Goal: Find contact information: Find contact information

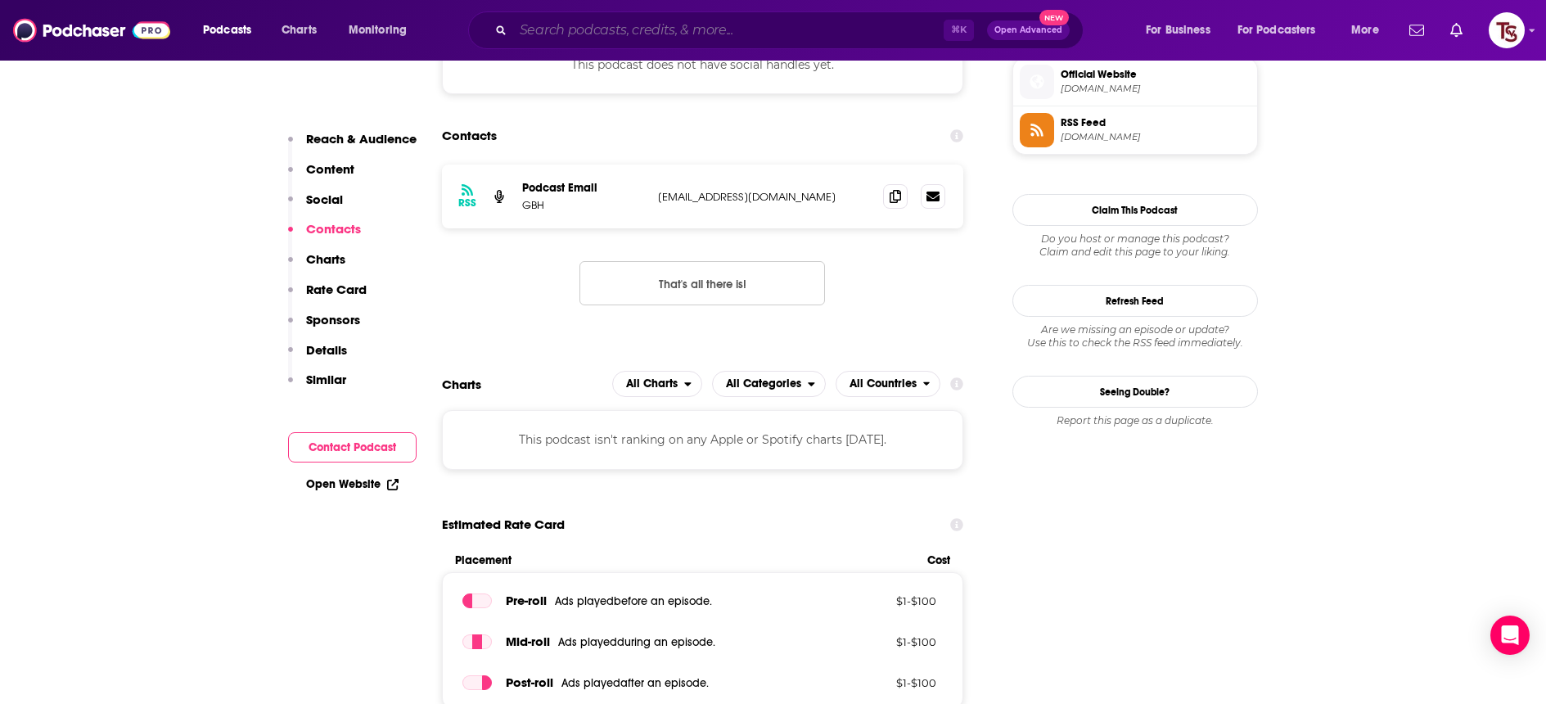
click at [719, 30] on input "Search podcasts, credits, & more..." at bounding box center [728, 30] width 431 height 26
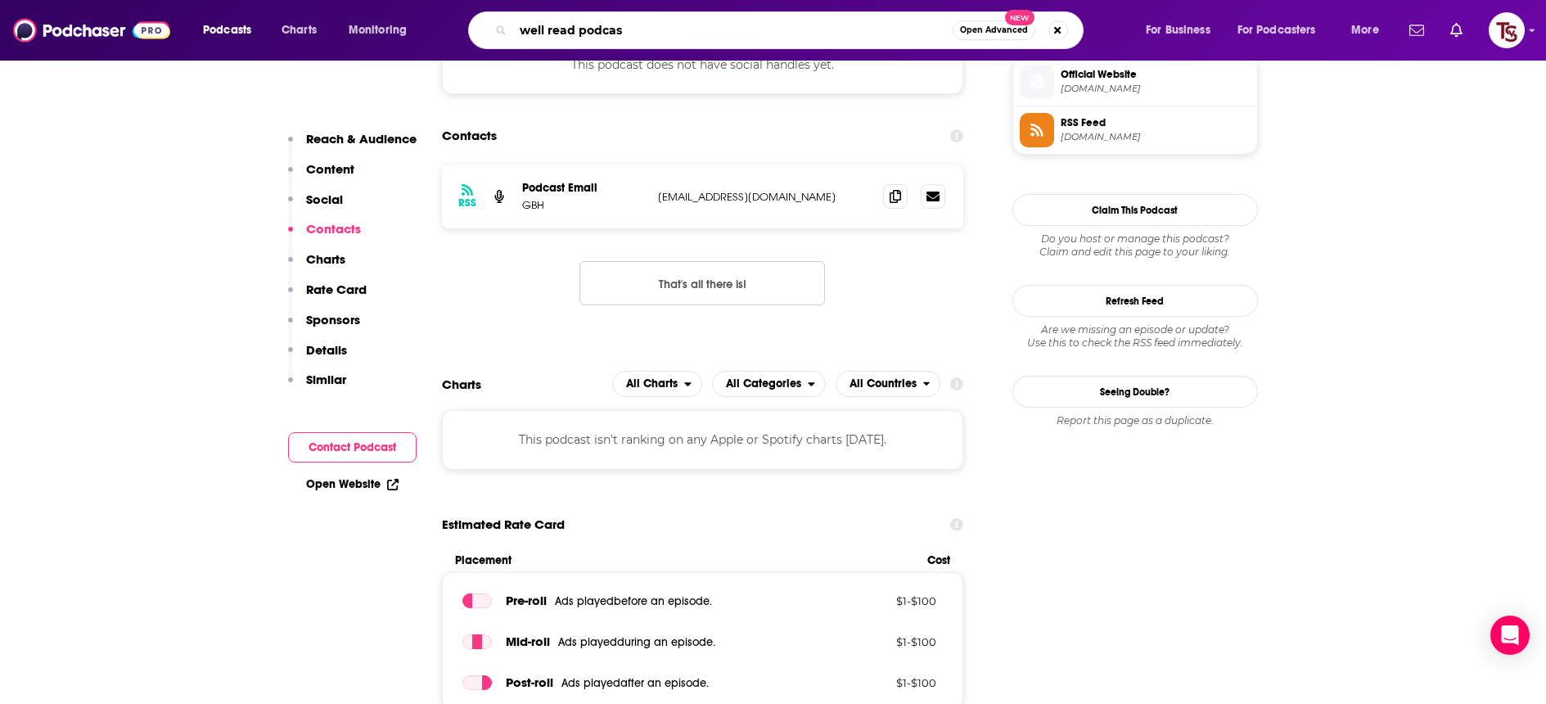
type input "well read podcast"
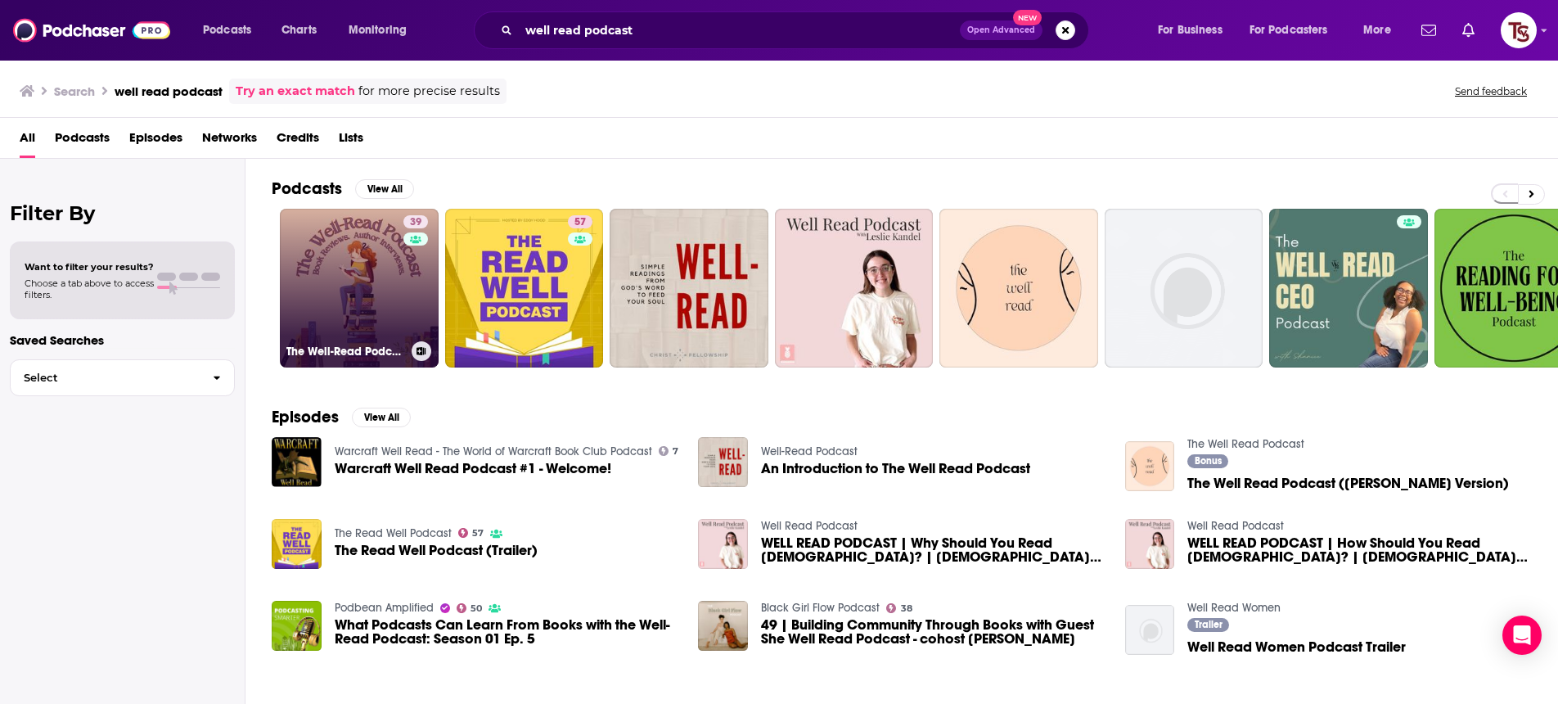
click at [370, 290] on link "39 The Well-Read Podcast" at bounding box center [359, 288] width 159 height 159
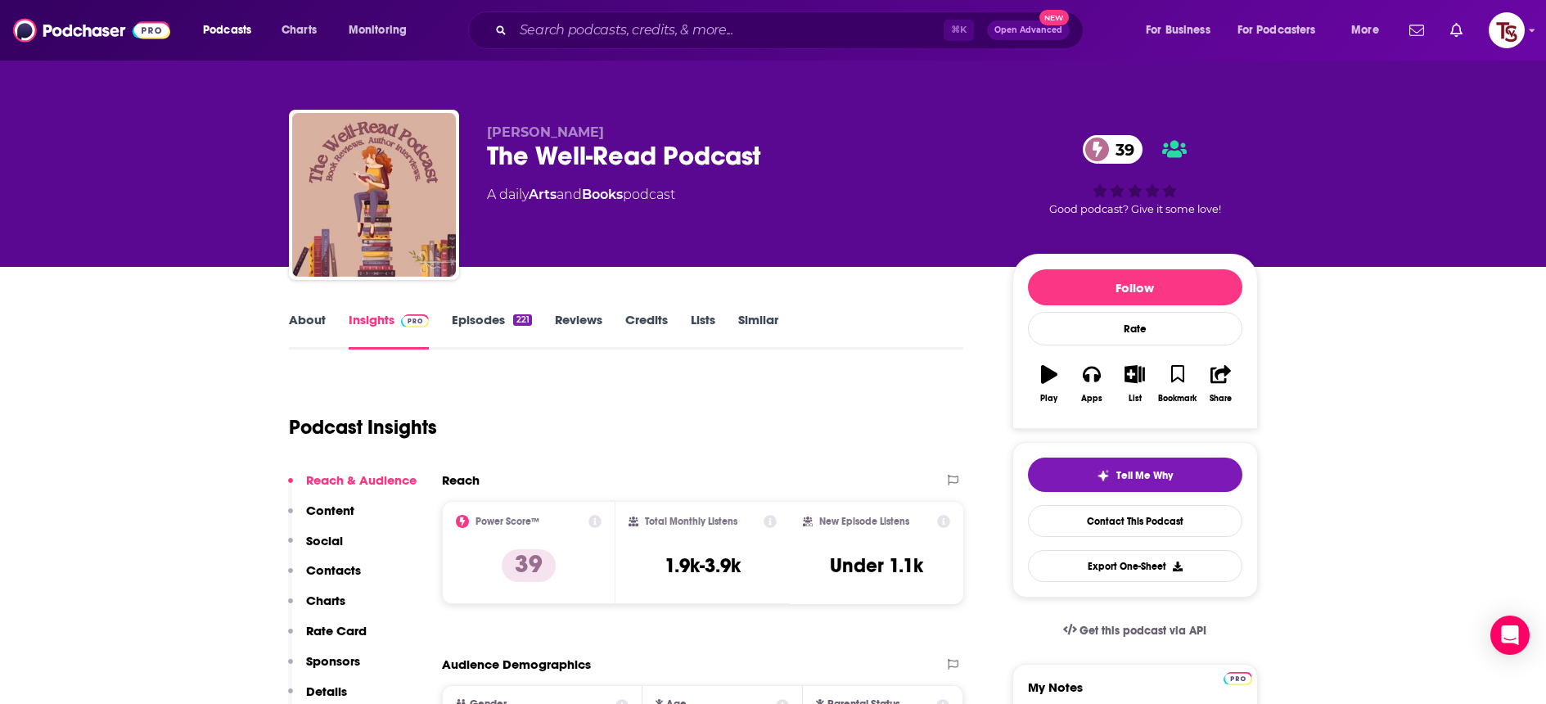
click at [291, 326] on link "About" at bounding box center [307, 331] width 37 height 38
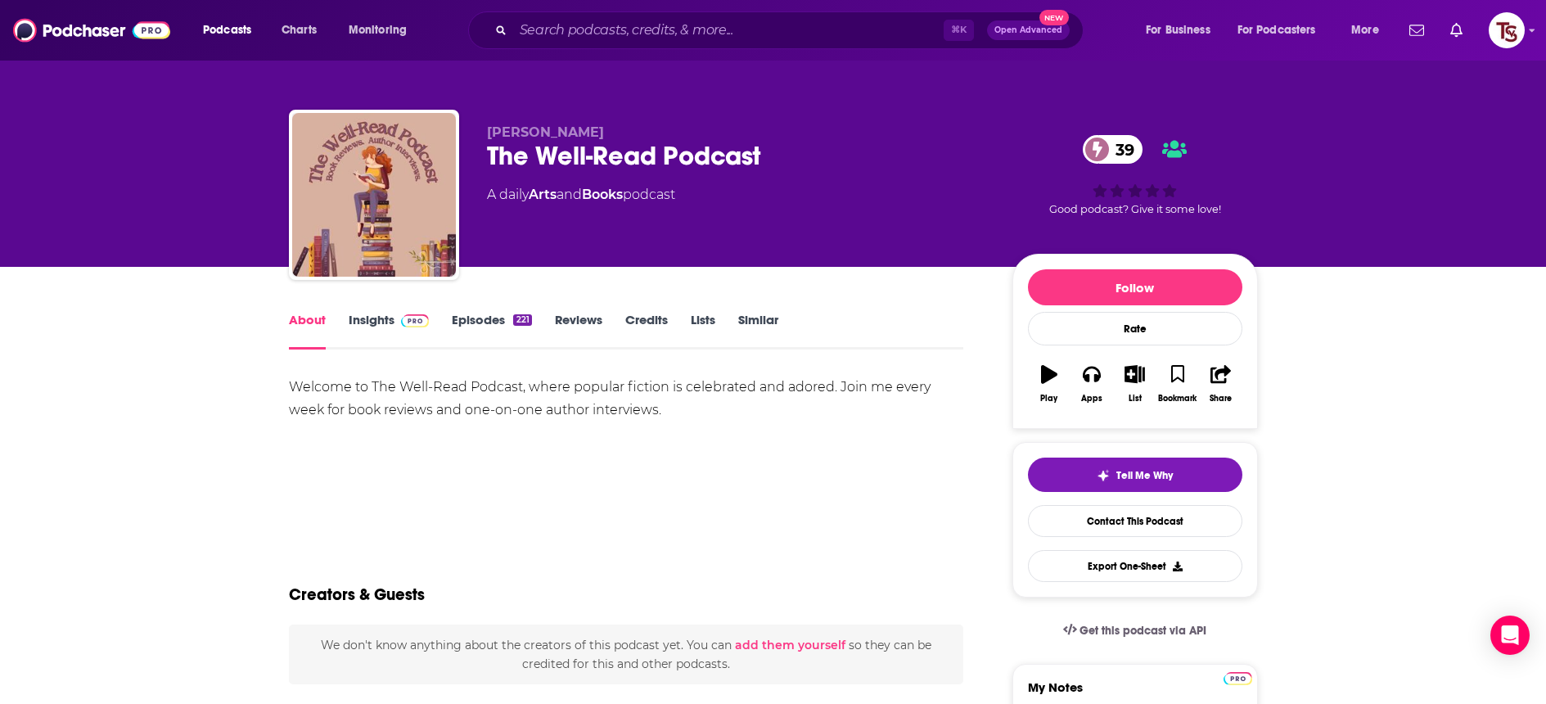
click at [350, 326] on link "Insights" at bounding box center [389, 331] width 81 height 38
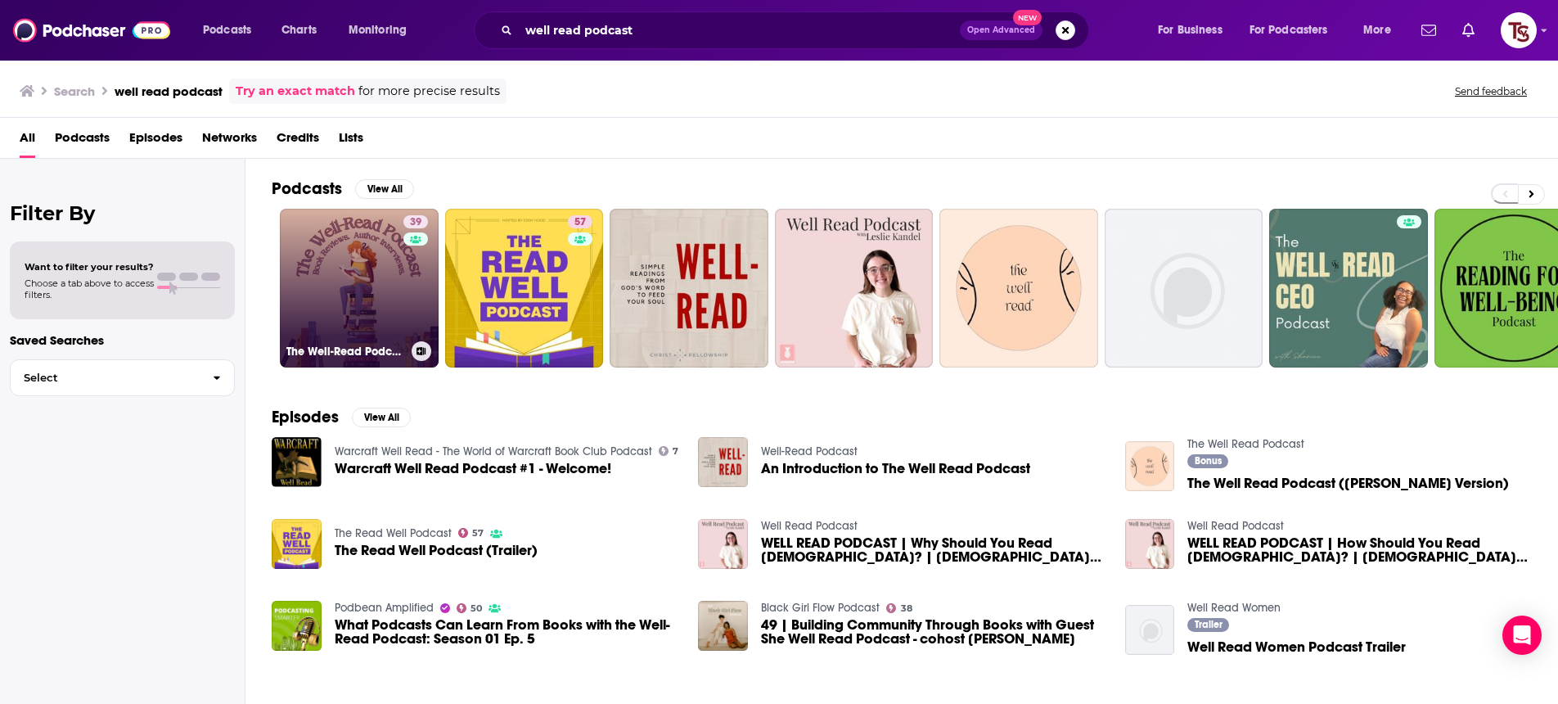
click at [394, 277] on link "39 The Well-Read Podcast" at bounding box center [359, 288] width 159 height 159
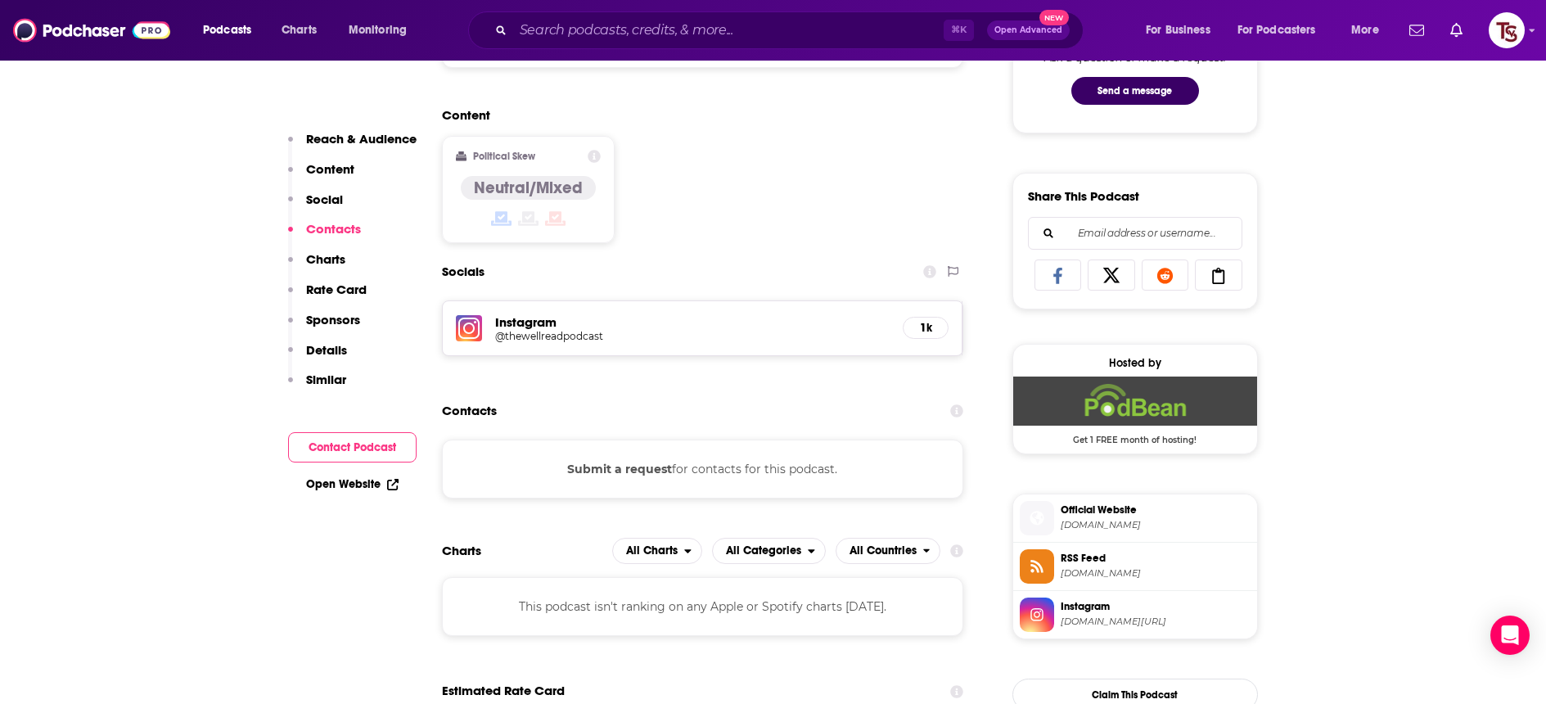
scroll to position [827, 0]
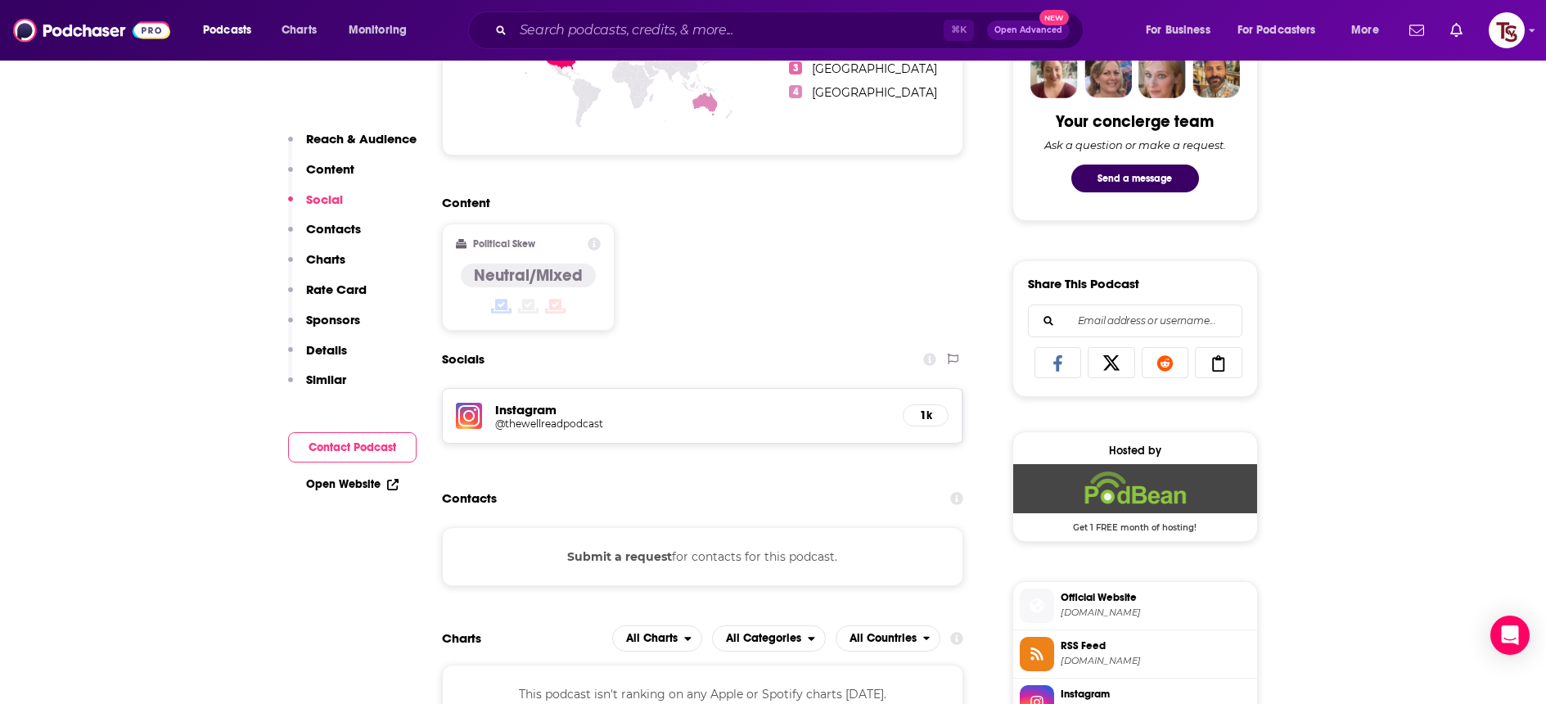
click at [881, 414] on h5 "Instagram" at bounding box center [692, 410] width 395 height 16
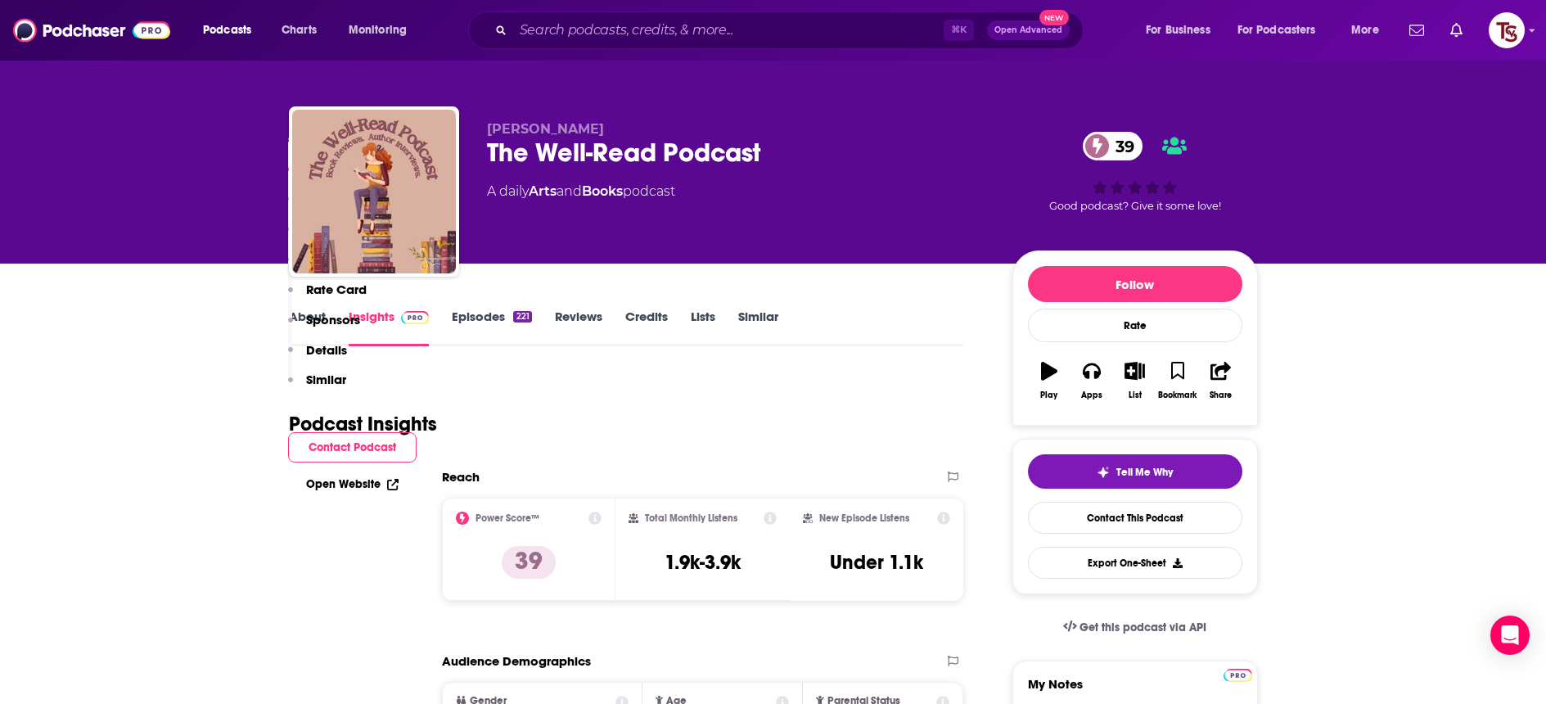
scroll to position [0, 0]
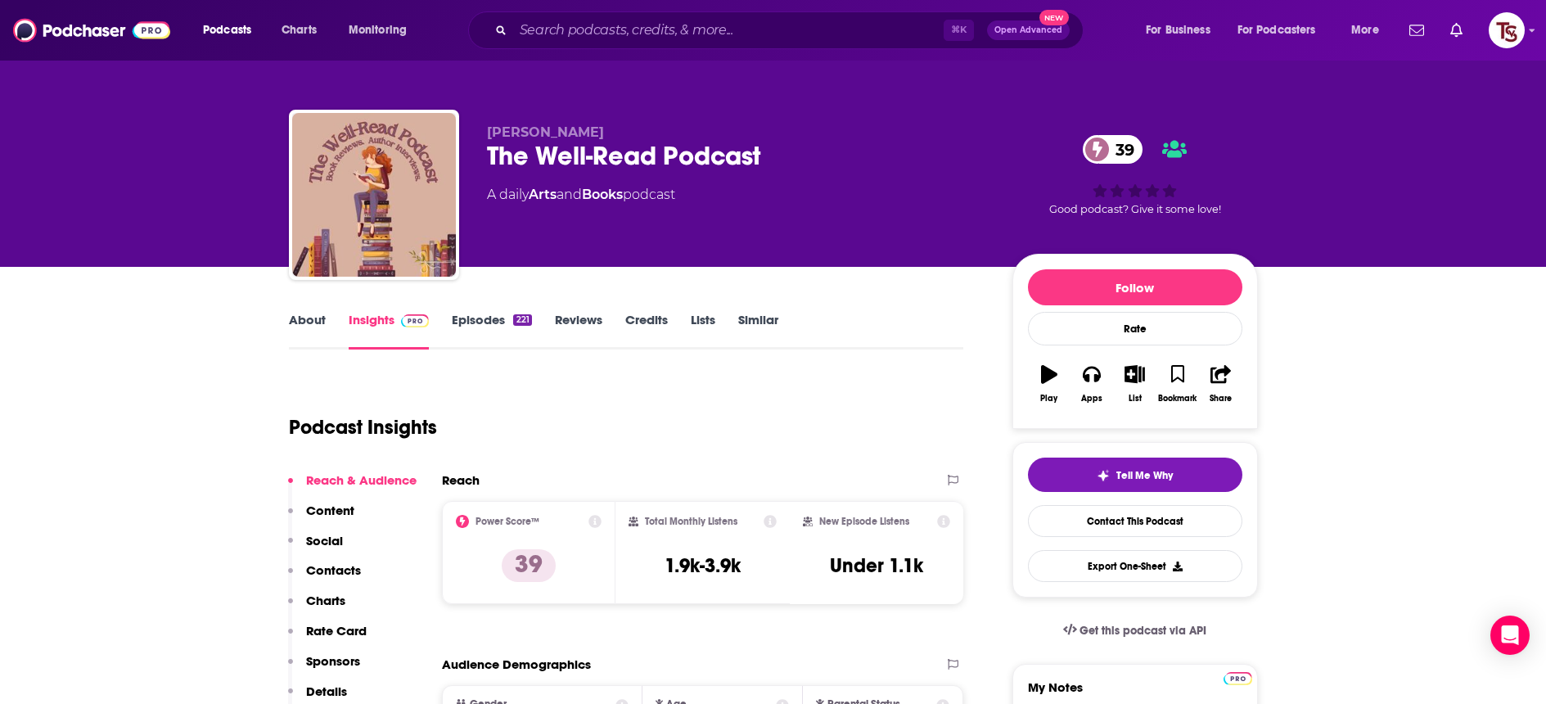
click at [296, 331] on link "About" at bounding box center [307, 331] width 37 height 38
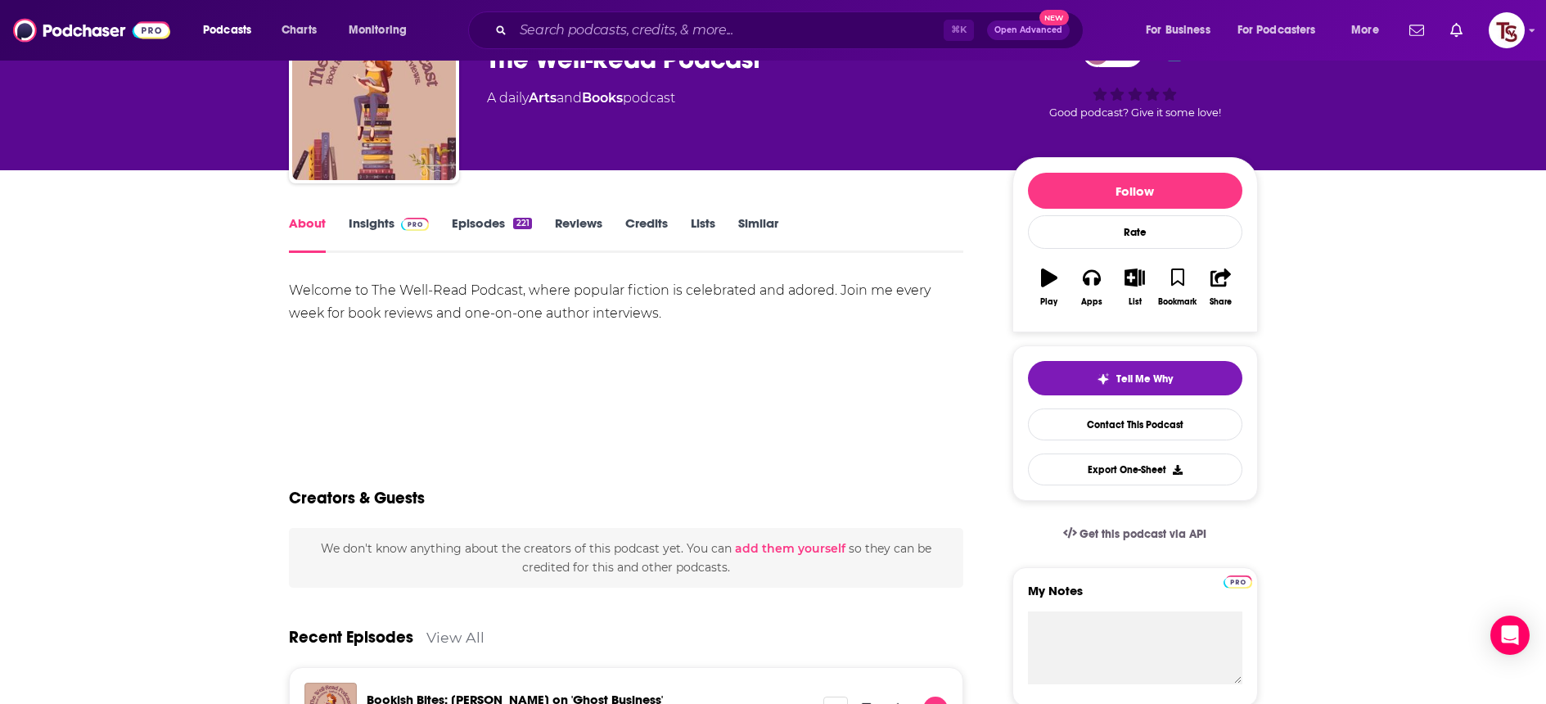
scroll to position [42, 0]
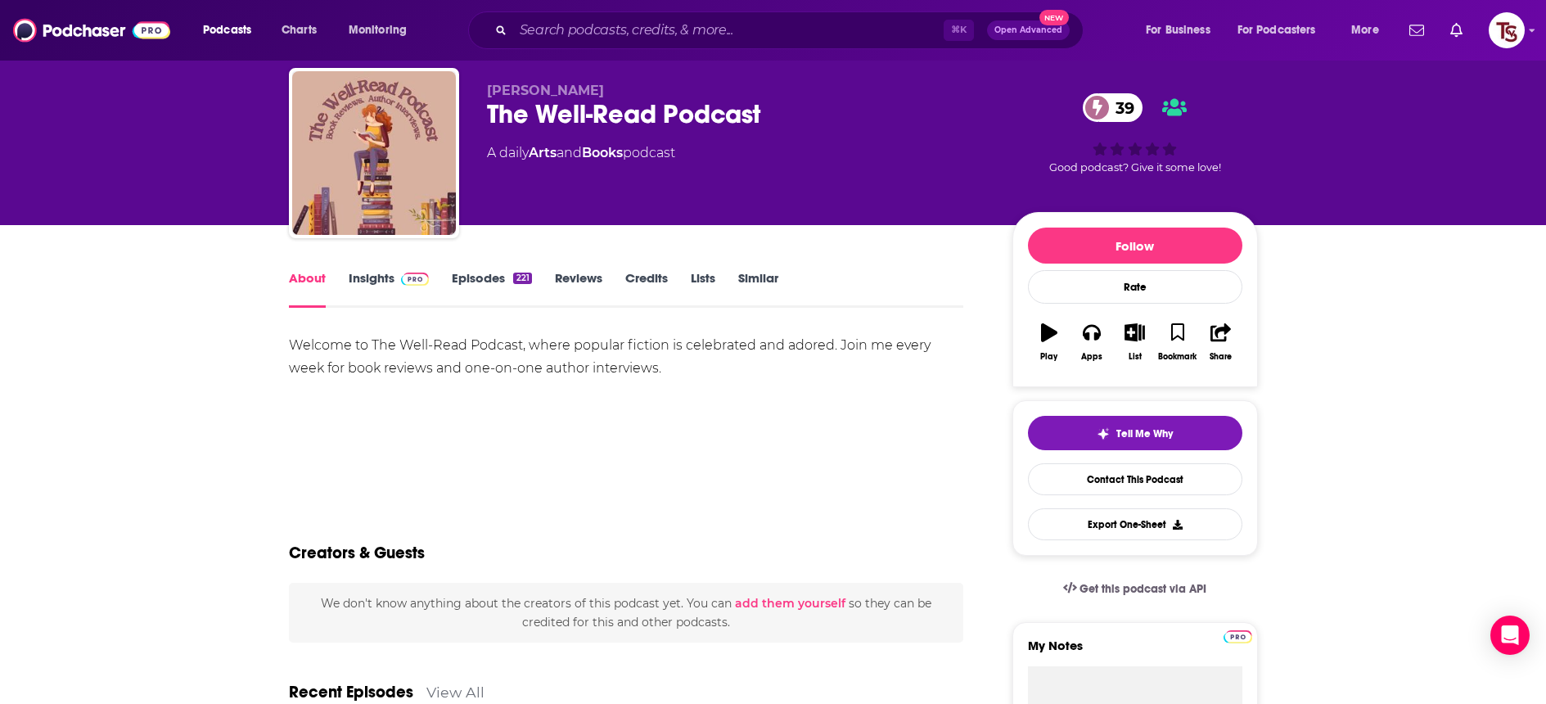
click at [467, 277] on link "Episodes 221" at bounding box center [491, 289] width 79 height 38
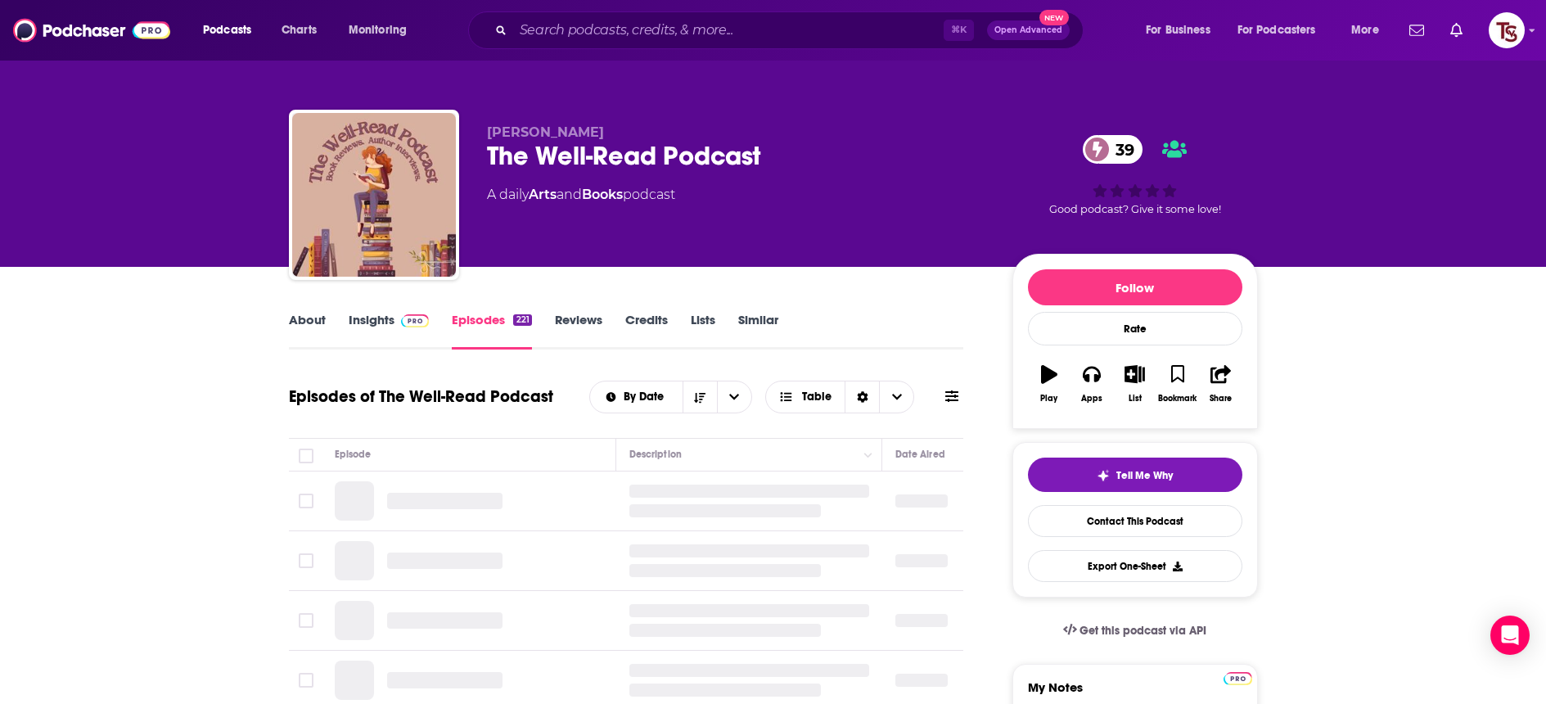
click at [395, 327] on span at bounding box center [412, 320] width 35 height 16
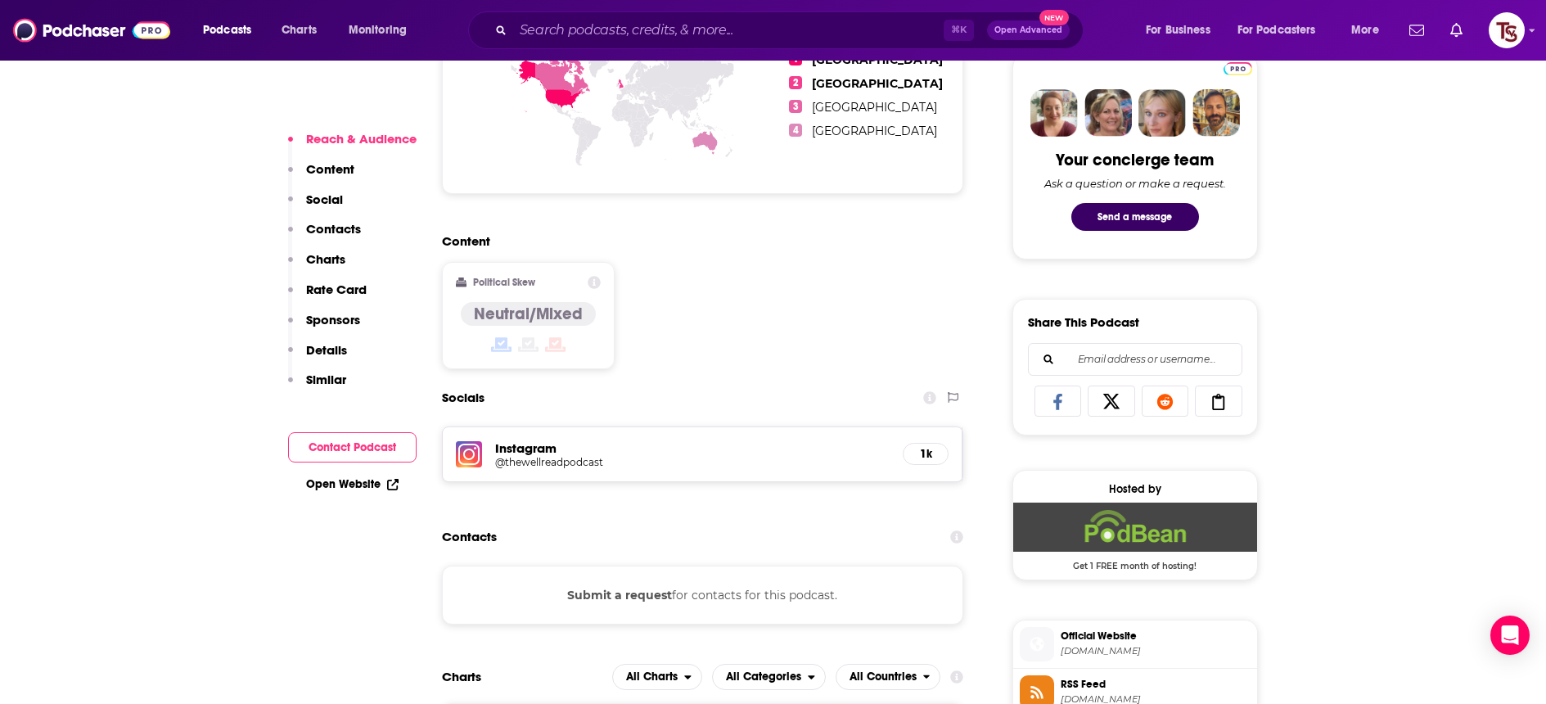
scroll to position [907, 0]
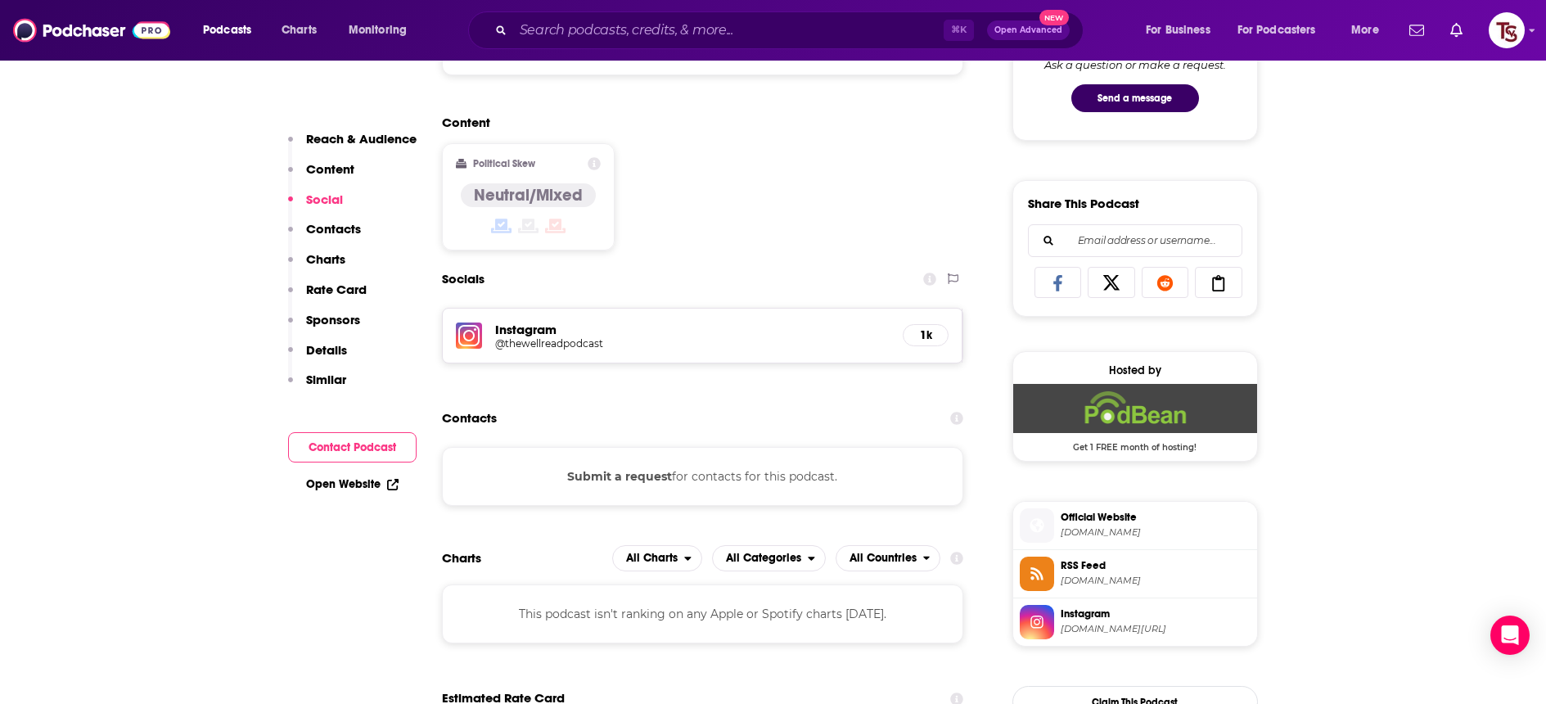
click at [524, 354] on div "Instagram @thewellreadpodcast 1k" at bounding box center [703, 336] width 521 height 54
click at [518, 347] on h5 "@thewellreadpodcast" at bounding box center [626, 343] width 262 height 12
